Goal: Task Accomplishment & Management: Use online tool/utility

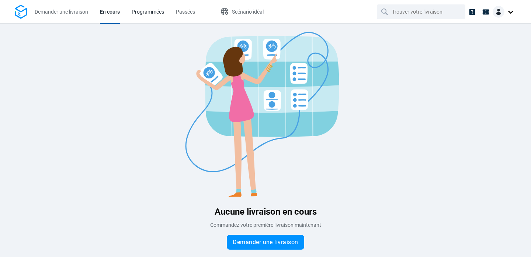
click at [149, 15] on span "Programmées" at bounding box center [148, 12] width 32 height 8
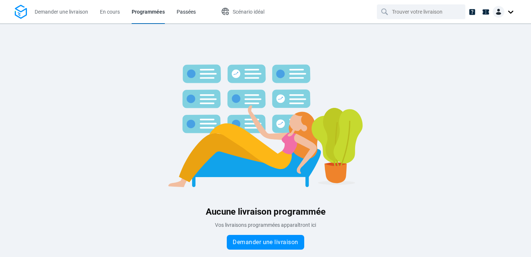
click at [181, 11] on span "Passées" at bounding box center [186, 12] width 19 height 6
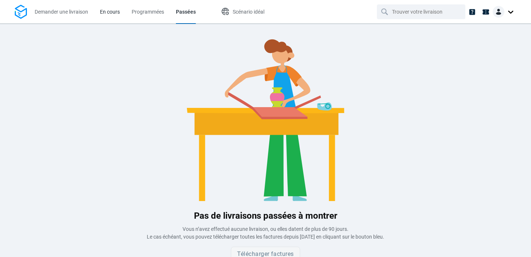
click at [111, 10] on span "En cours" at bounding box center [110, 12] width 20 height 6
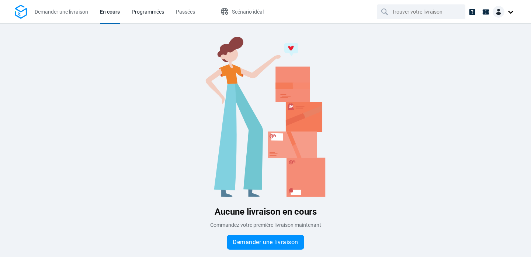
click at [141, 13] on span "Programmées" at bounding box center [148, 12] width 32 height 6
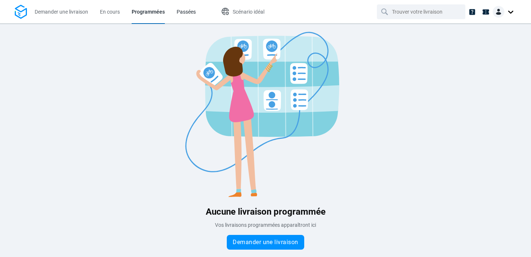
click at [184, 14] on span "Passées" at bounding box center [186, 12] width 19 height 6
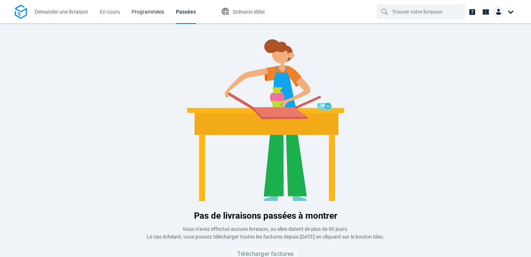
click at [143, 14] on span "Programmées" at bounding box center [148, 12] width 32 height 6
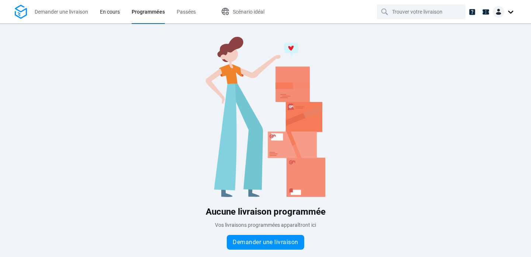
click at [109, 13] on span "En cours" at bounding box center [110, 12] width 20 height 6
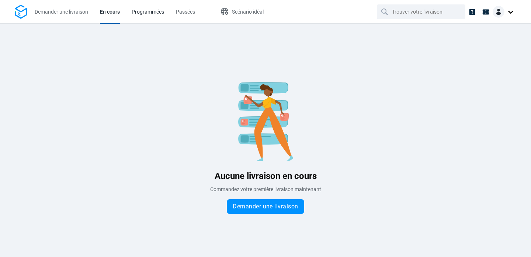
click at [140, 11] on span "Programmées" at bounding box center [148, 12] width 32 height 6
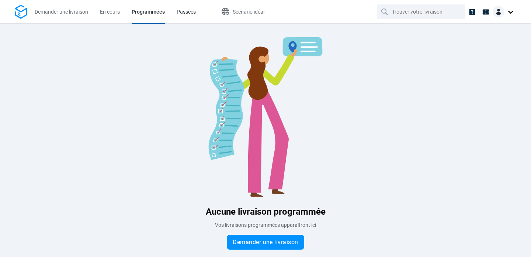
click at [184, 10] on span "Passées" at bounding box center [186, 12] width 19 height 6
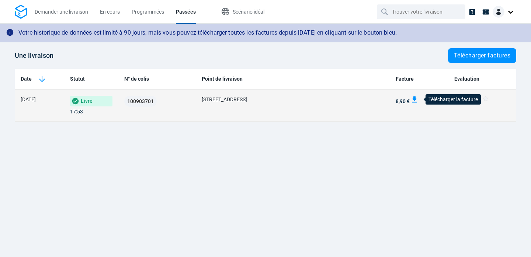
click at [416, 100] on img at bounding box center [414, 99] width 7 height 7
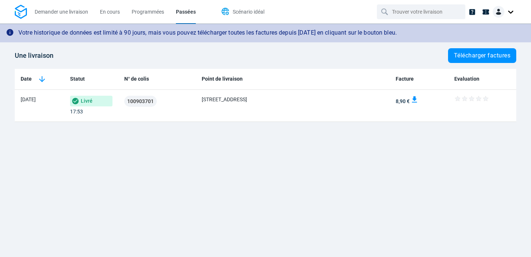
click at [253, 14] on span "Scénario idéal" at bounding box center [249, 12] width 32 height 6
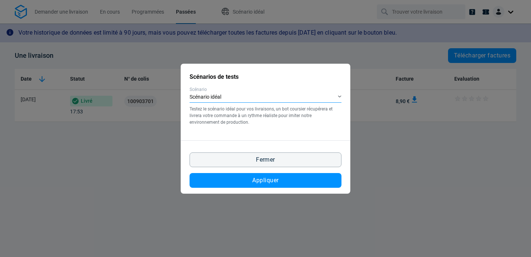
click at [258, 97] on div "Scénario idéal" at bounding box center [266, 97] width 152 height 11
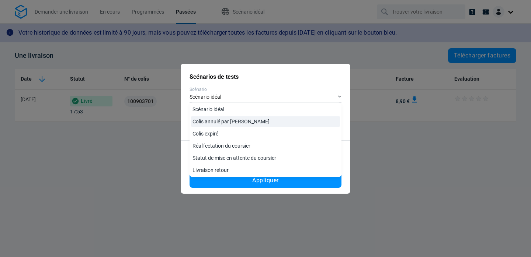
click at [241, 120] on link "Colis annulé par [PERSON_NAME]" at bounding box center [265, 122] width 149 height 11
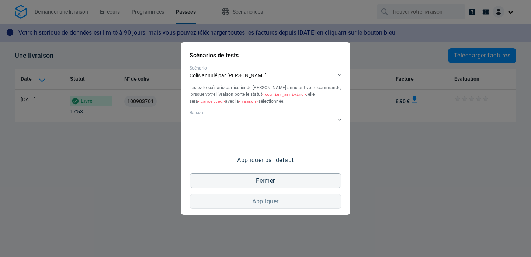
click at [253, 122] on div "​" at bounding box center [266, 120] width 152 height 11
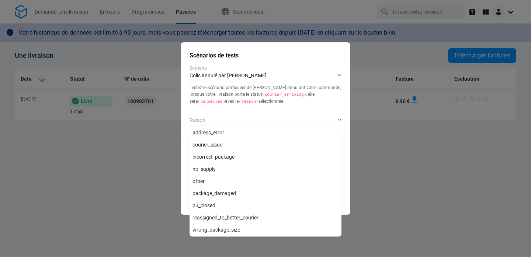
click at [259, 102] on div "Testez le scénario particulier de [PERSON_NAME] annulant votre commande, lorsqu…" at bounding box center [266, 94] width 152 height 20
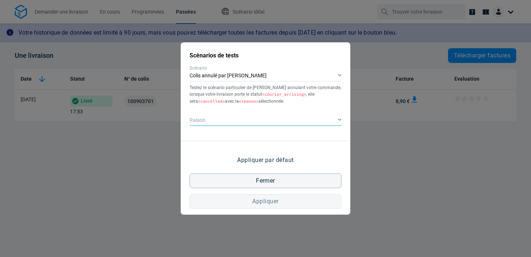
click at [257, 118] on div "​" at bounding box center [266, 120] width 152 height 11
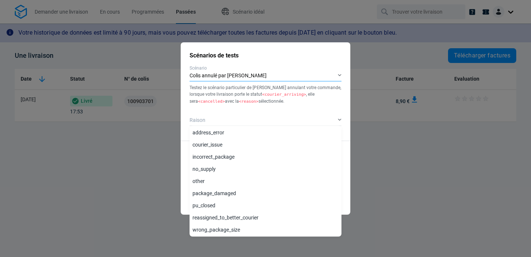
click at [251, 75] on div "Colis annulé par [PERSON_NAME]" at bounding box center [266, 76] width 152 height 11
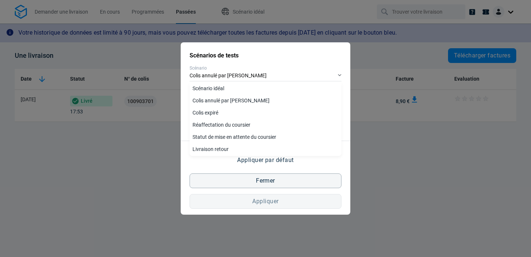
click at [254, 65] on span "Scénario" at bounding box center [266, 68] width 152 height 7
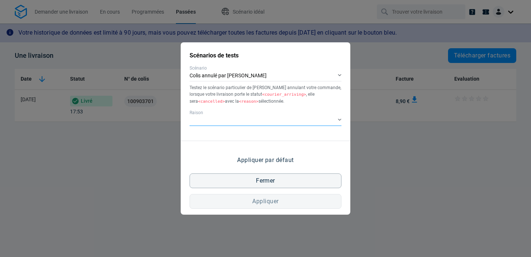
click at [234, 122] on div "​" at bounding box center [266, 120] width 152 height 11
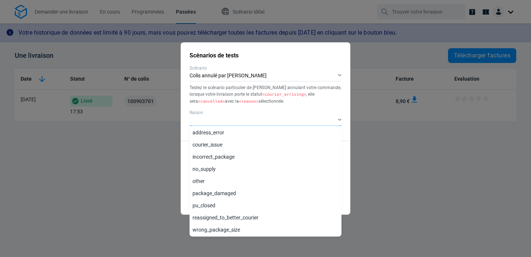
click at [234, 122] on div "​" at bounding box center [266, 120] width 152 height 11
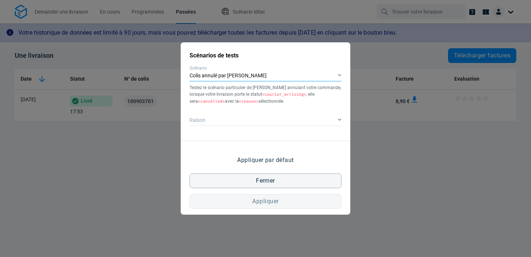
click at [253, 76] on div "Colis annulé par [PERSON_NAME]" at bounding box center [266, 76] width 152 height 11
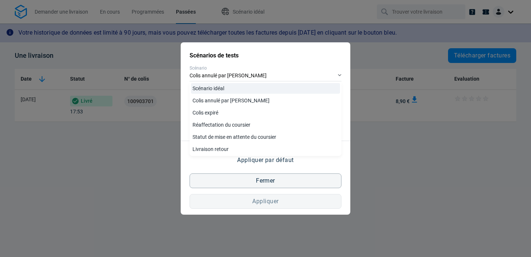
click at [247, 88] on link "Scénario idéal" at bounding box center [265, 88] width 149 height 11
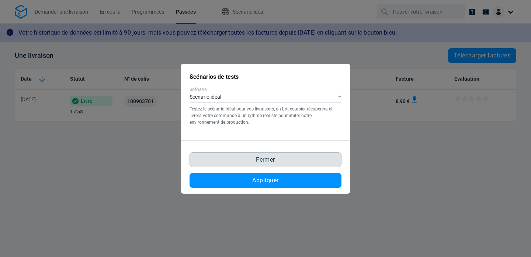
click at [257, 160] on span "Fermer" at bounding box center [265, 160] width 19 height 6
